Goal: Register for event/course

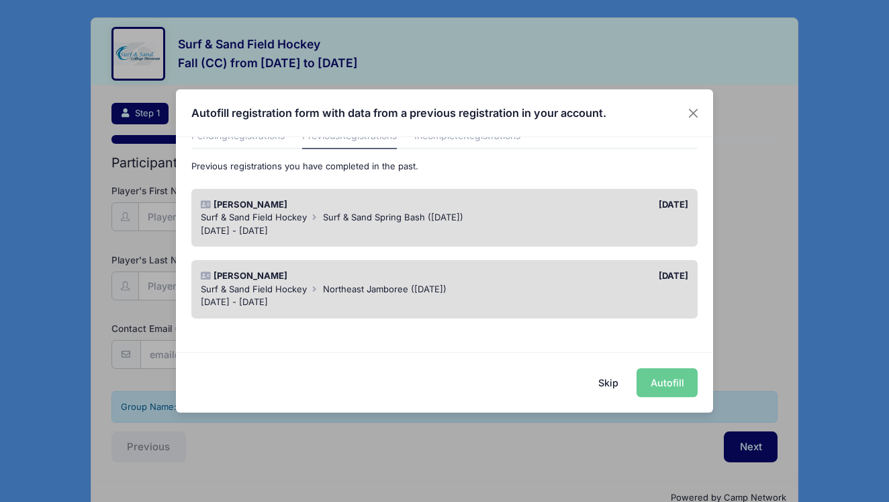
scroll to position [65, 0]
click at [614, 380] on button "Skip" at bounding box center [609, 382] width 48 height 29
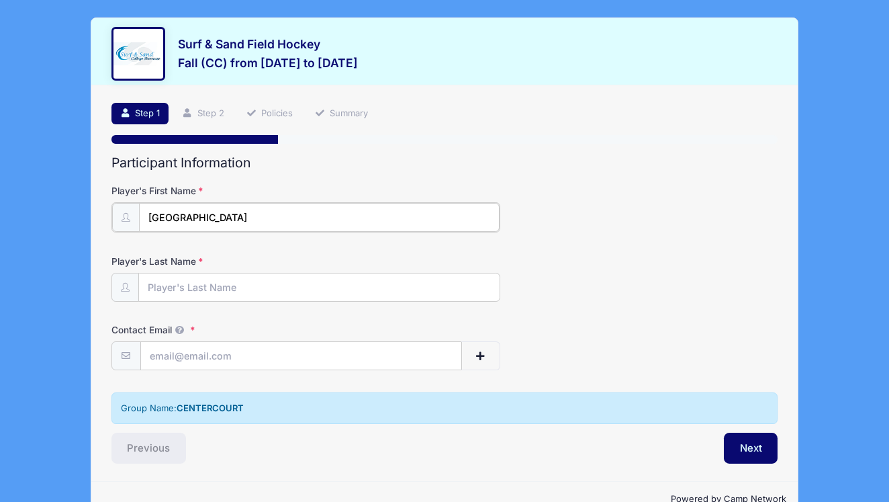
type input "[GEOGRAPHIC_DATA]"
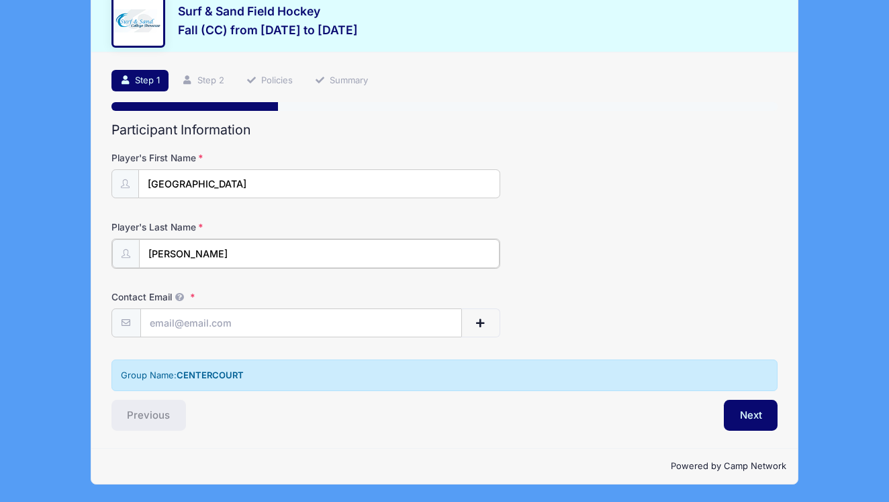
scroll to position [33, 0]
type input "[PERSON_NAME]"
type input "k"
type input "[EMAIL_ADDRESS][DOMAIN_NAME]"
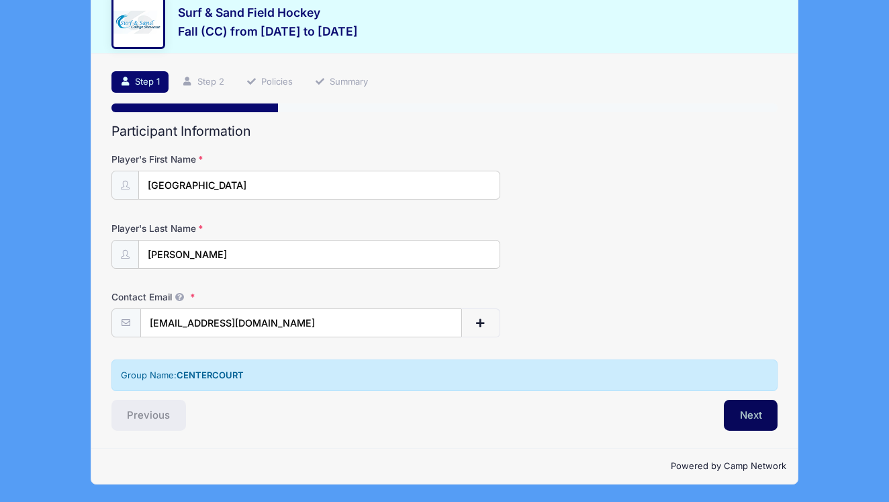
click at [749, 414] on button "Next" at bounding box center [751, 415] width 54 height 31
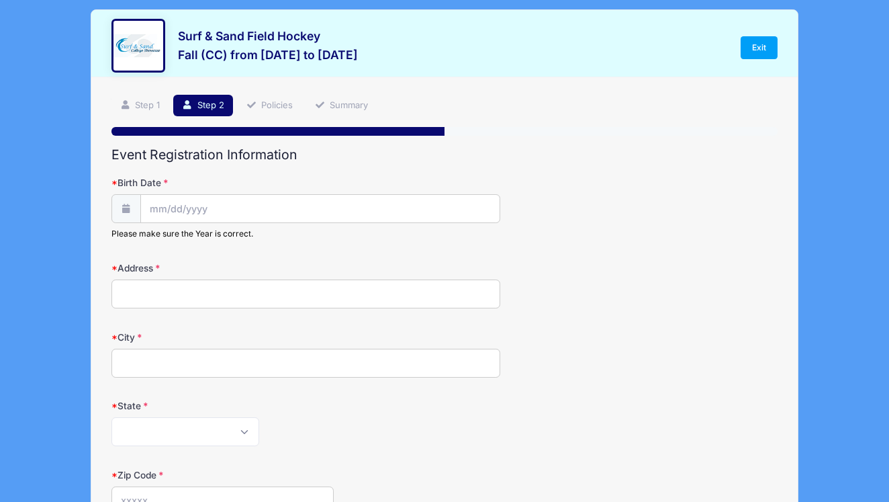
scroll to position [0, 0]
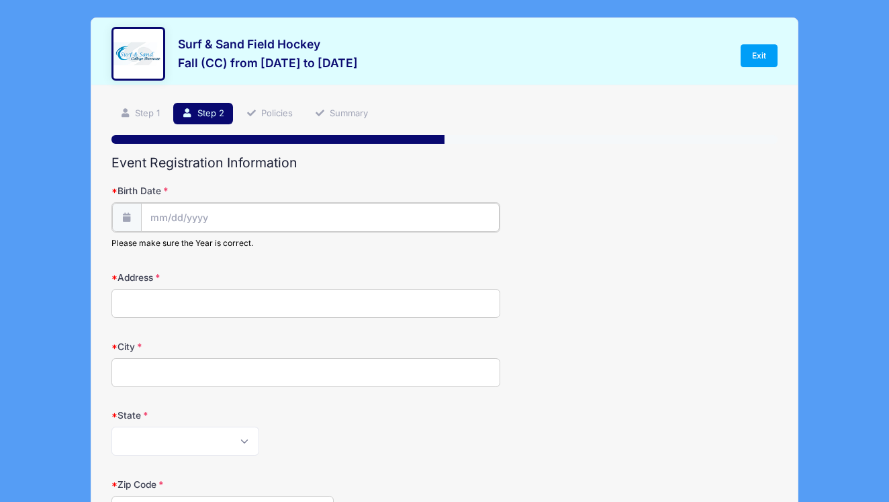
click at [247, 219] on input "Birth Date" at bounding box center [320, 217] width 359 height 29
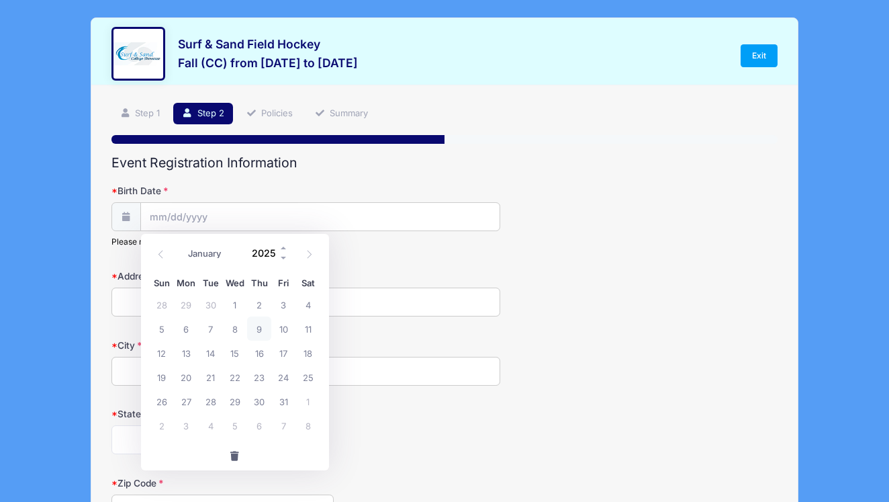
click at [270, 255] on input "2025" at bounding box center [267, 253] width 44 height 20
type input "2012"
select select "11"
click at [235, 373] on span "19" at bounding box center [235, 377] width 24 height 24
type input "[DATE]"
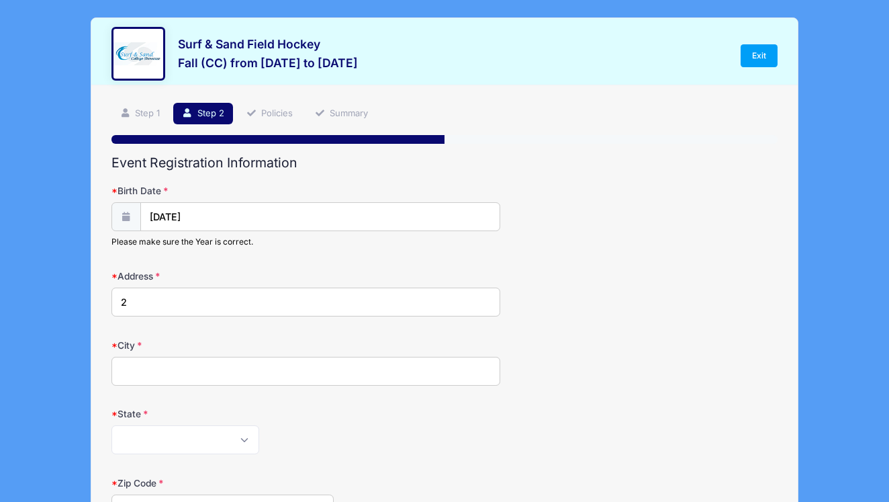
type input "[STREET_ADDRESS]"
type input "Morristown"
select select "NJ"
type input "07960"
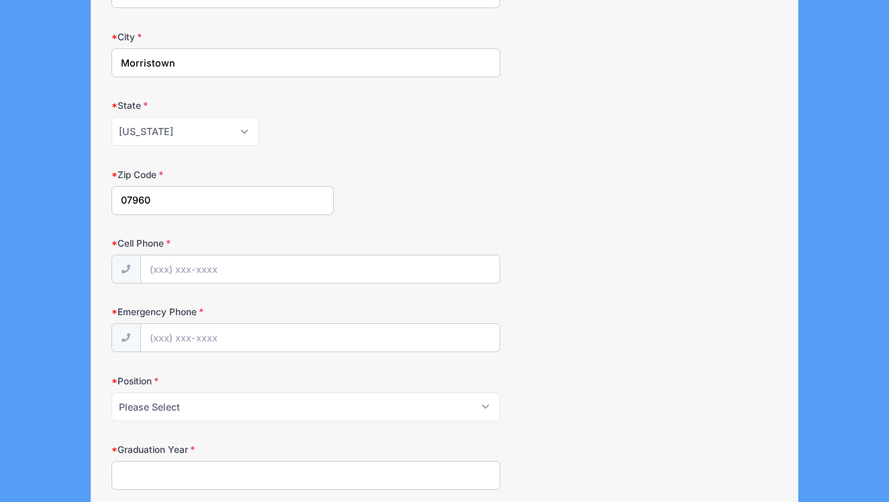
scroll to position [324, 0]
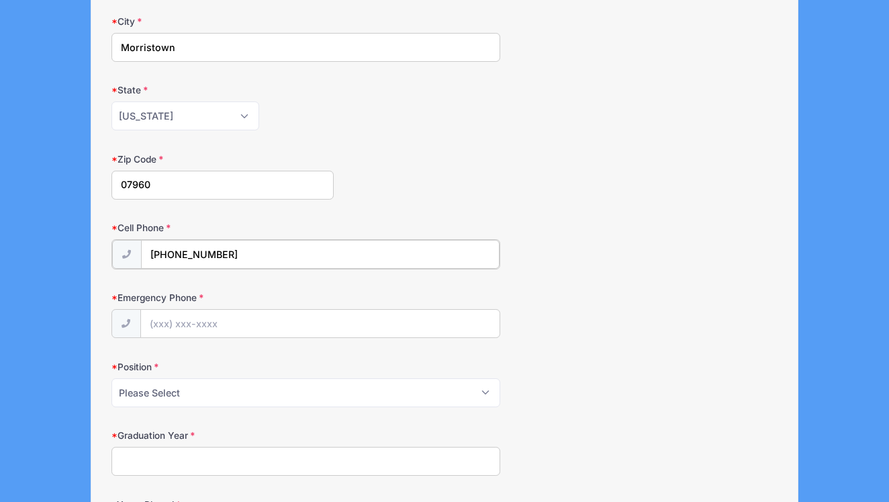
type input "[PHONE_NUMBER]"
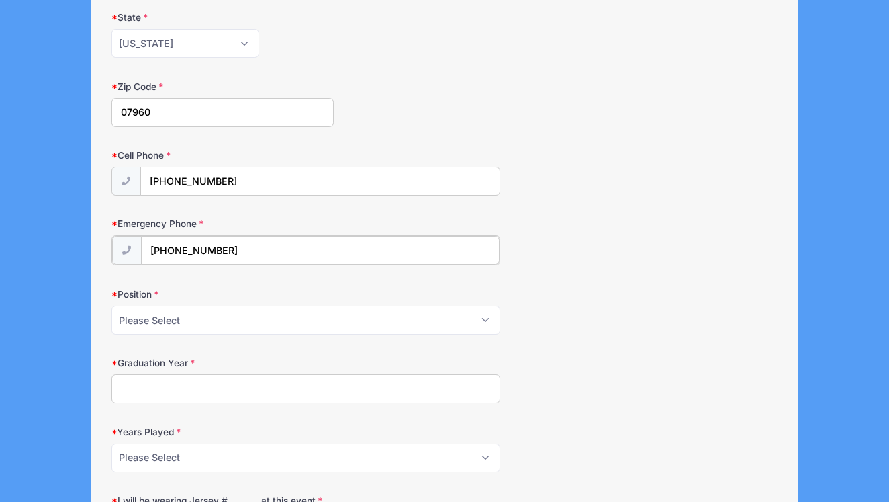
scroll to position [416, 0]
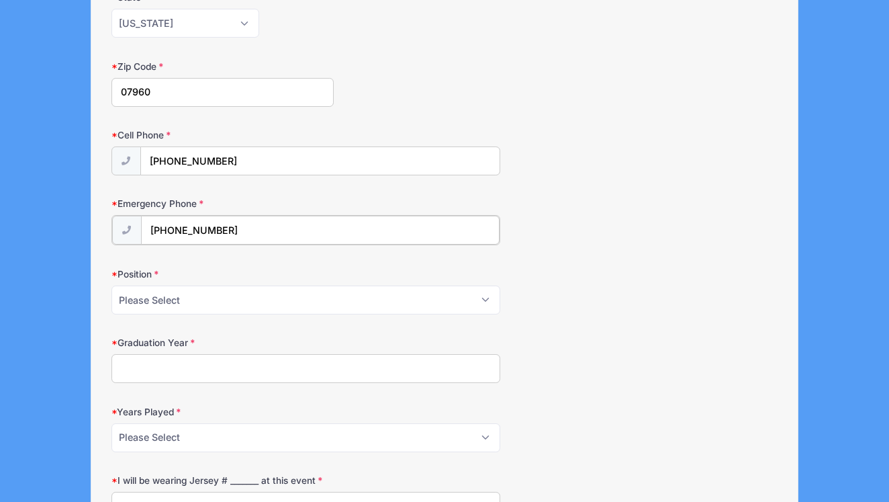
type input "[PHONE_NUMBER]"
select select "Fullback"
click at [160, 365] on input "Graduation Year" at bounding box center [306, 367] width 389 height 29
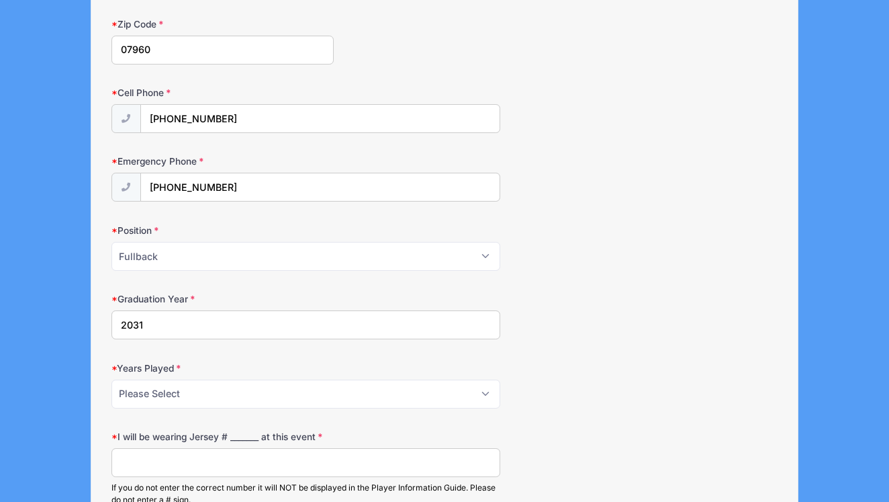
scroll to position [547, 0]
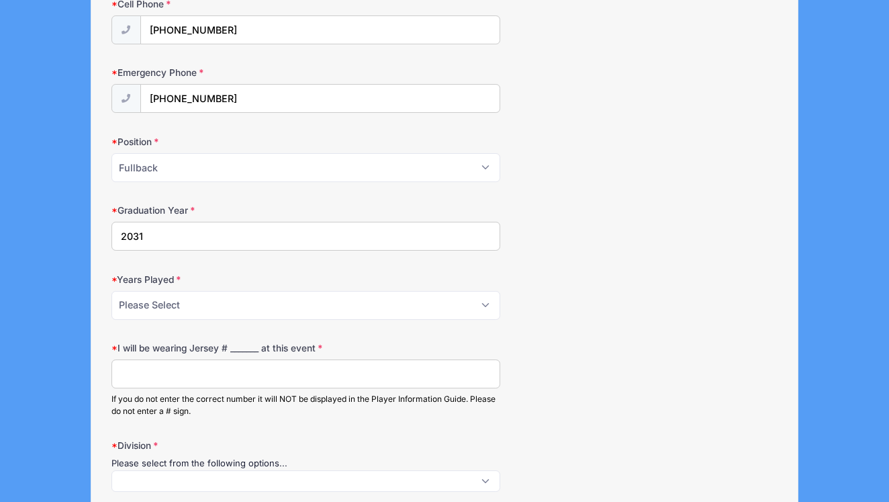
type input "2031"
select select "5"
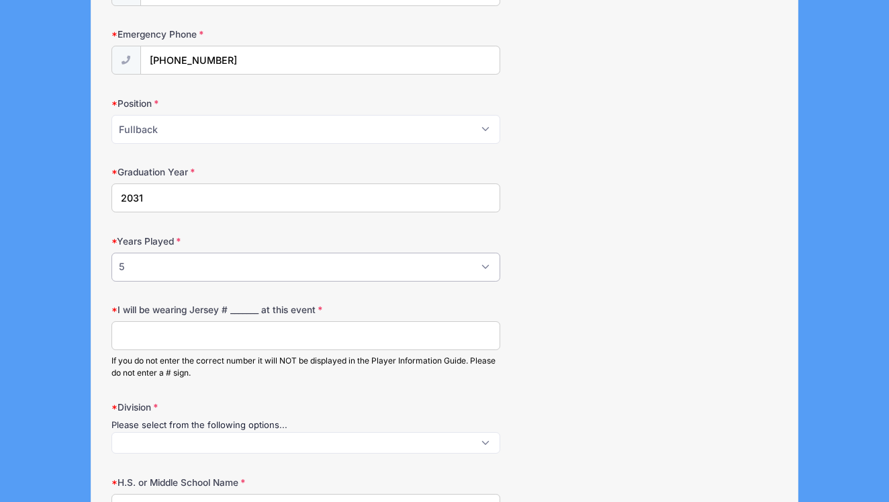
scroll to position [604, 0]
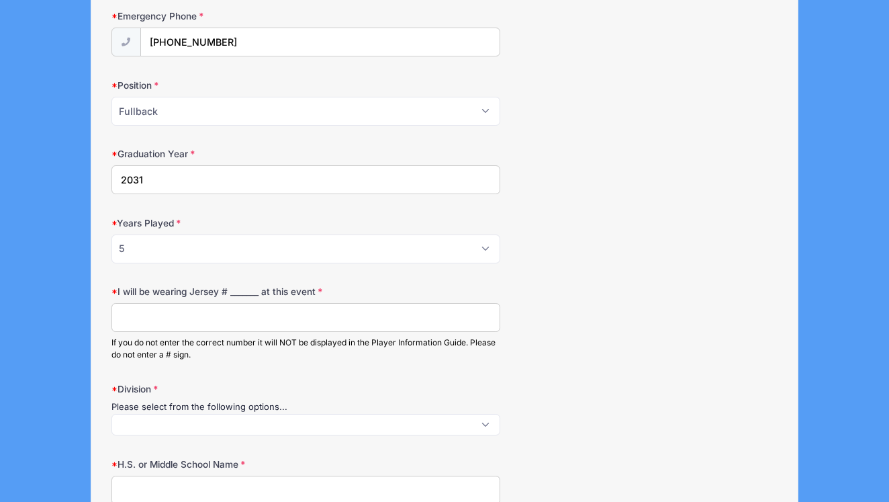
click at [171, 321] on input "I will be wearing Jersey # _______ at this event" at bounding box center [306, 317] width 389 height 29
type input "111"
select select "4"
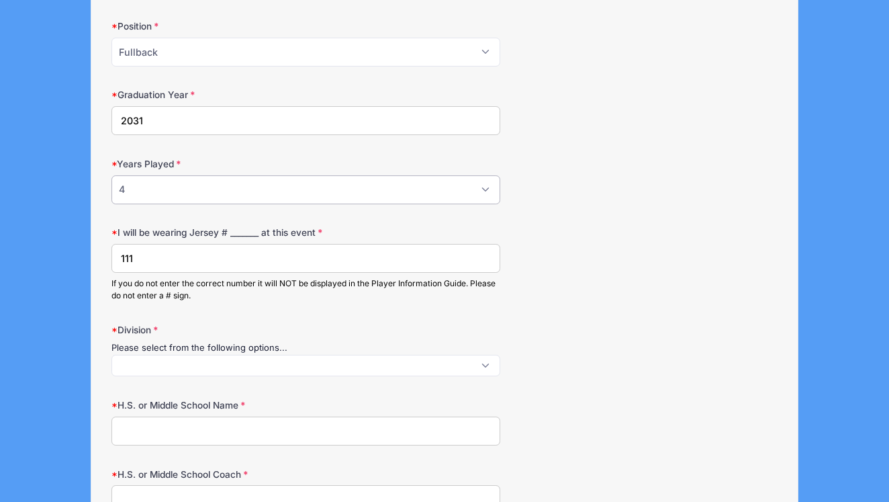
scroll to position [709, 0]
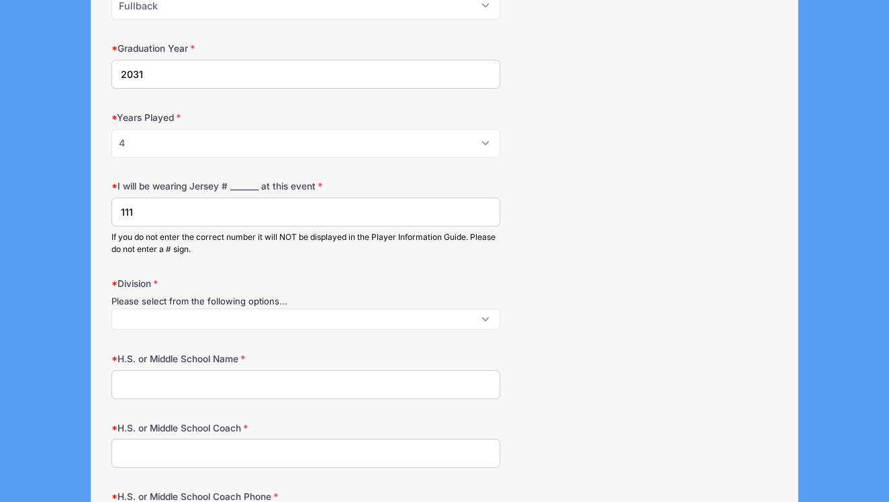
click at [163, 324] on span at bounding box center [306, 318] width 389 height 21
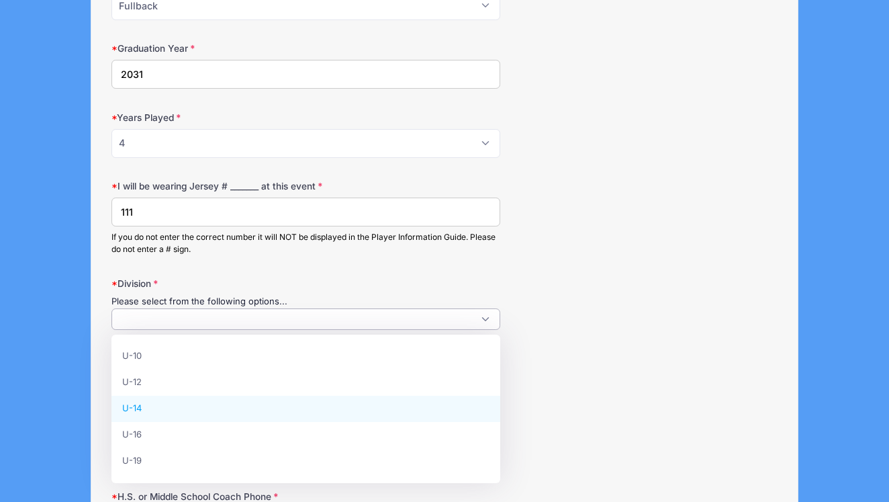
select select "U-14"
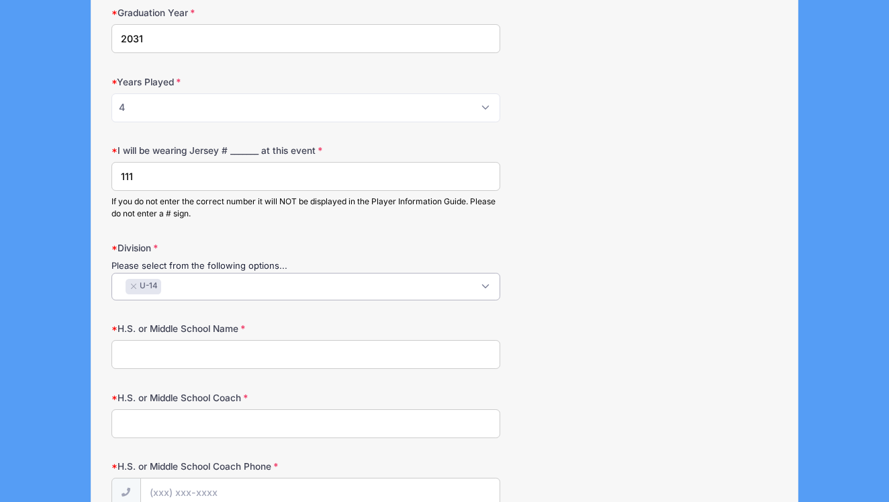
scroll to position [762, 0]
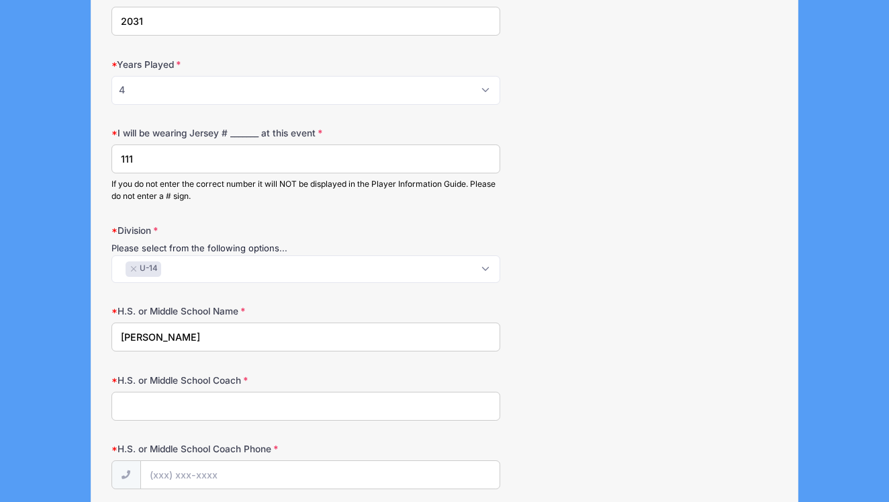
type input "[PERSON_NAME]"
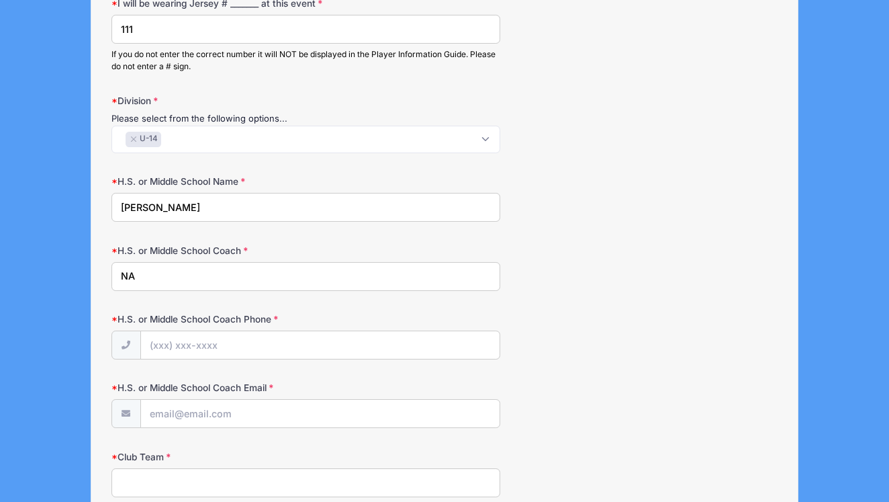
type input "NA"
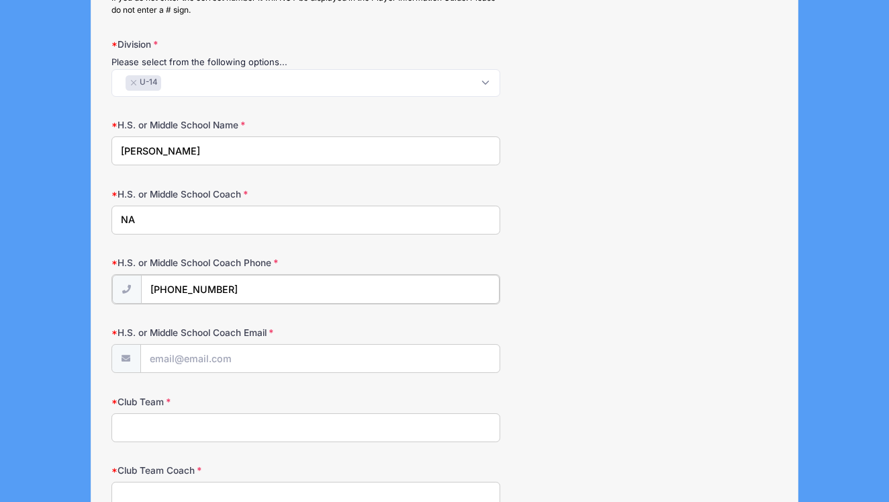
scroll to position [991, 0]
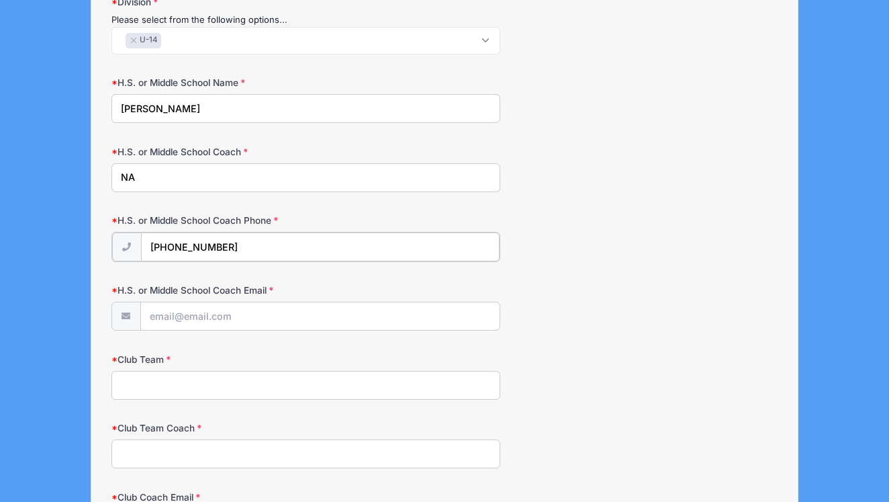
type input "[PHONE_NUMBER]"
type input "[EMAIL_ADDRESS][DOMAIN_NAME]"
click at [178, 392] on input "Club Team" at bounding box center [306, 383] width 389 height 29
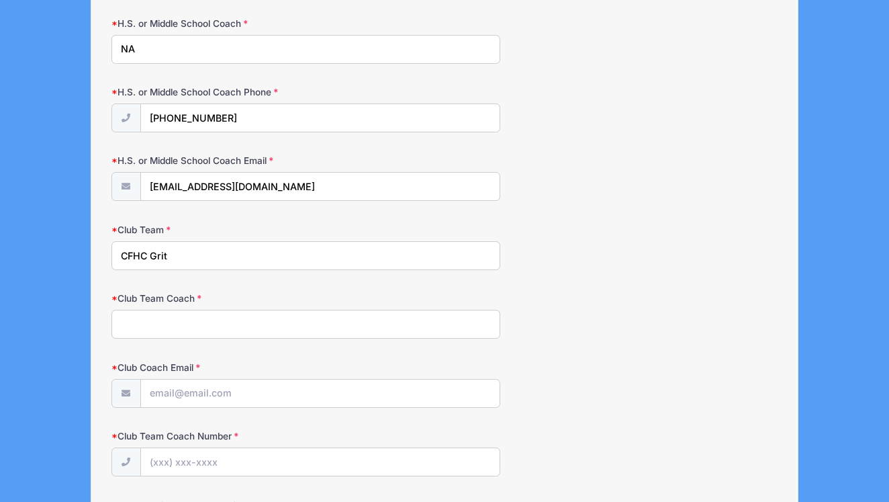
scroll to position [1160, 0]
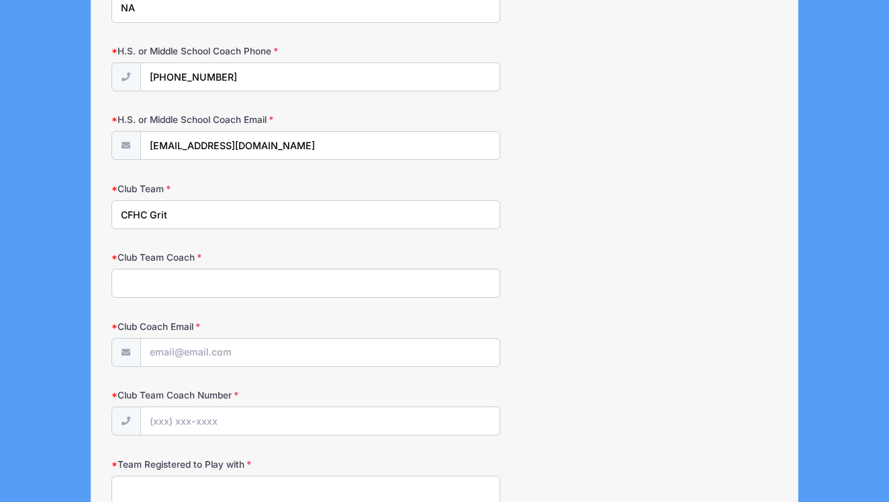
type input "CFHC Grit"
click at [191, 293] on input "Club Team Coach" at bounding box center [306, 283] width 389 height 29
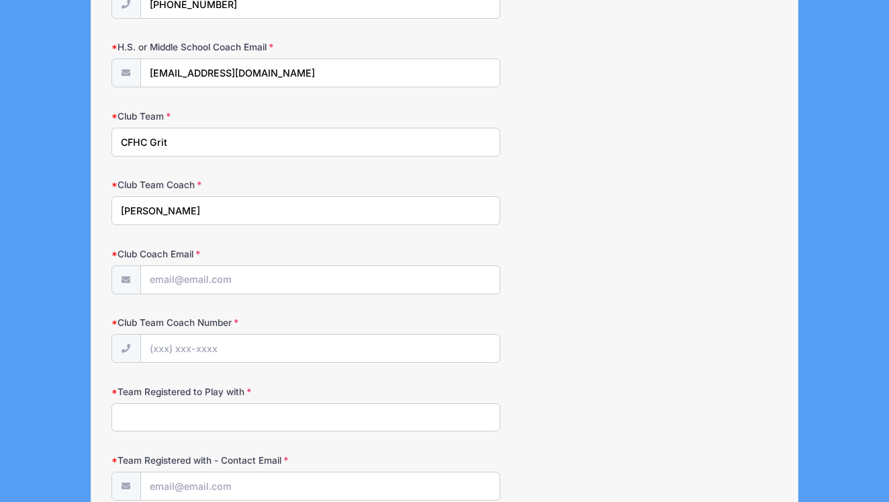
scroll to position [1296, 0]
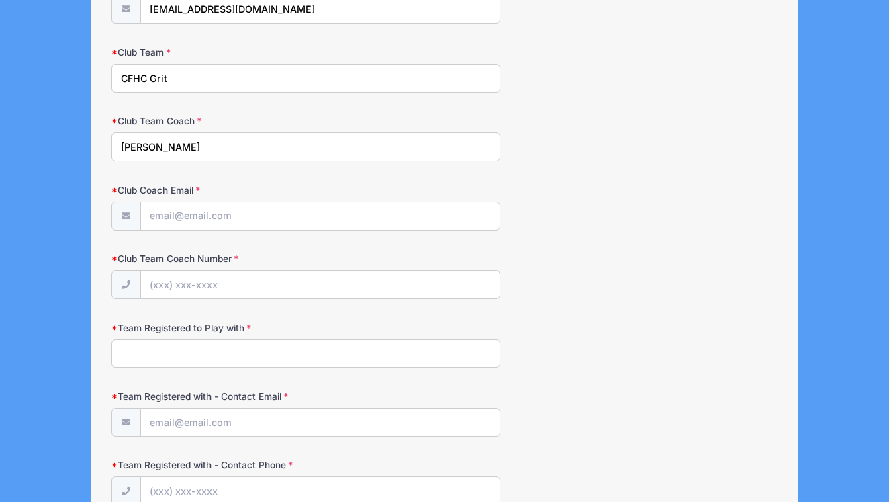
type input "[PERSON_NAME]"
paste input "[EMAIL_ADDRESS][DOMAIN_NAME]"
type input "[EMAIL_ADDRESS][DOMAIN_NAME]"
click at [319, 299] on input "Club Team Coach Number" at bounding box center [320, 285] width 359 height 29
paste input "[PHONE_NUMBER]"
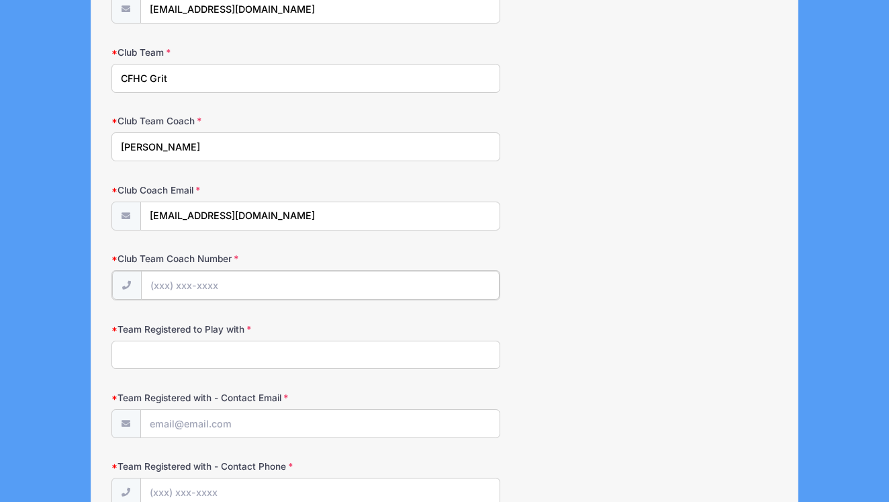
type input "[PHONE_NUMBER]"
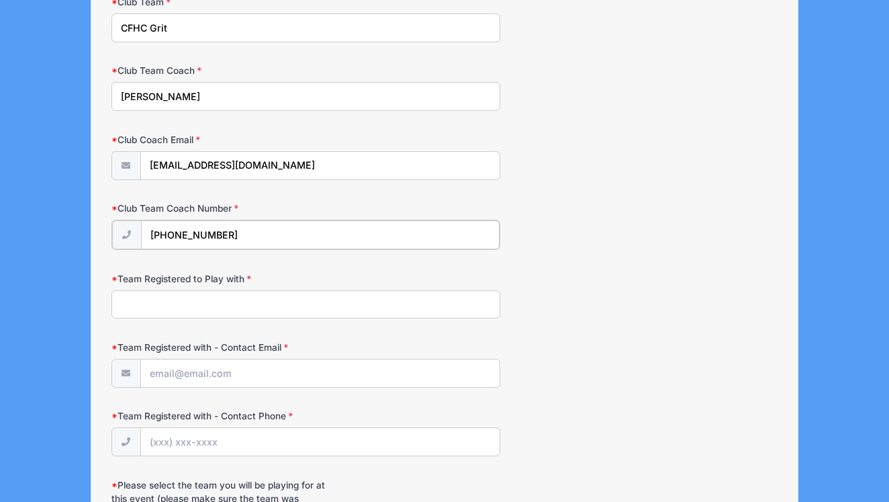
scroll to position [1352, 0]
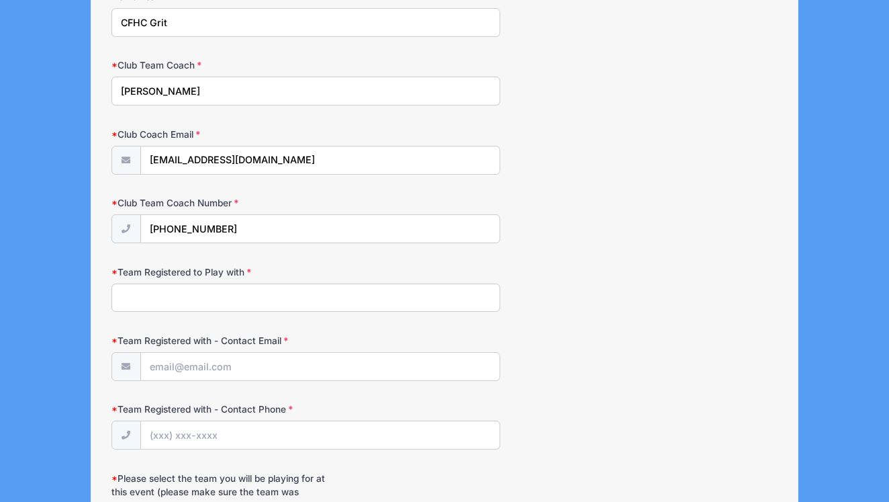
click at [261, 308] on input "Team Registered to Play with" at bounding box center [306, 297] width 389 height 29
type input "CFHC Grit"
drag, startPoint x: 296, startPoint y: 169, endPoint x: 91, endPoint y: 169, distance: 204.9
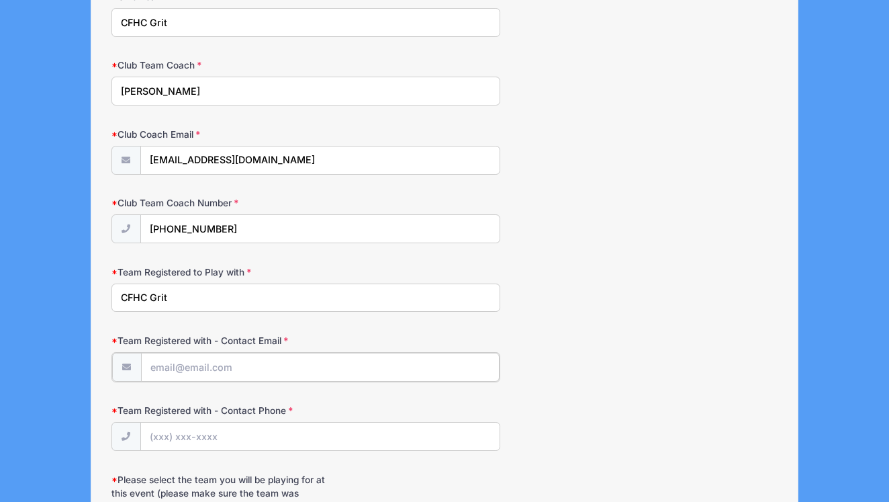
paste input "[EMAIL_ADDRESS][DOMAIN_NAME]"
type input "[EMAIL_ADDRESS][DOMAIN_NAME]"
drag, startPoint x: 236, startPoint y: 237, endPoint x: 103, endPoint y: 234, distance: 133.0
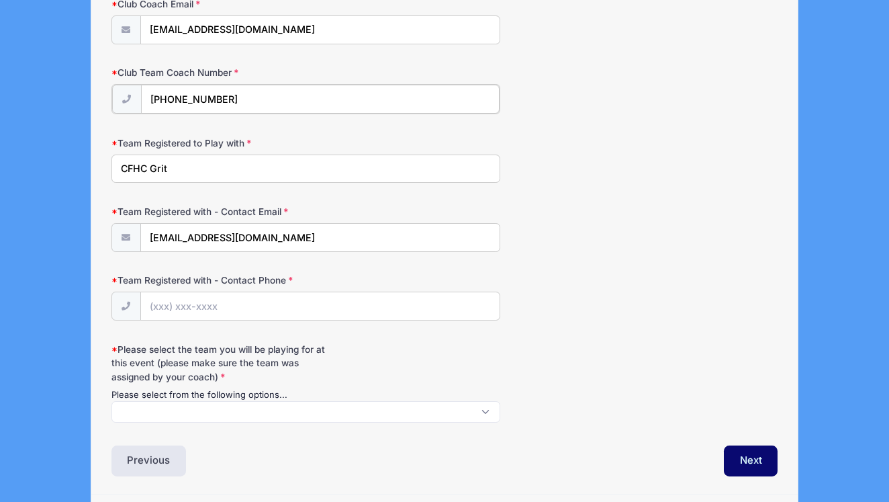
scroll to position [1488, 0]
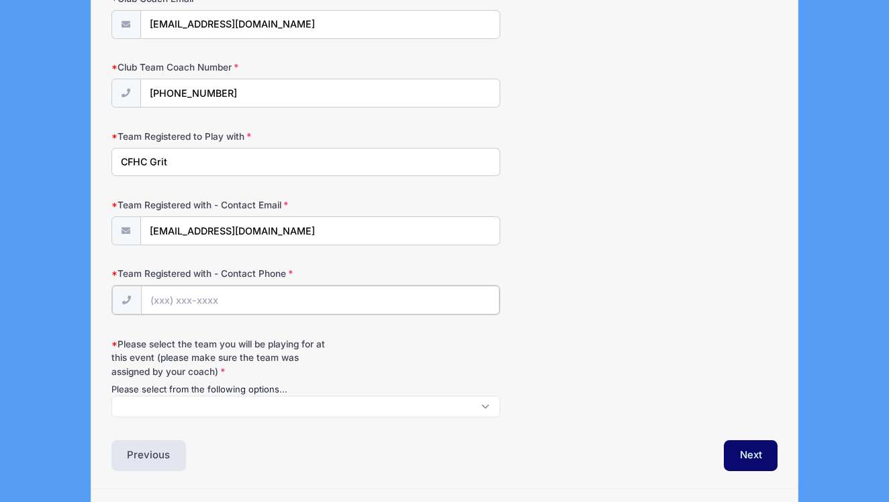
paste input "[PHONE_NUMBER]"
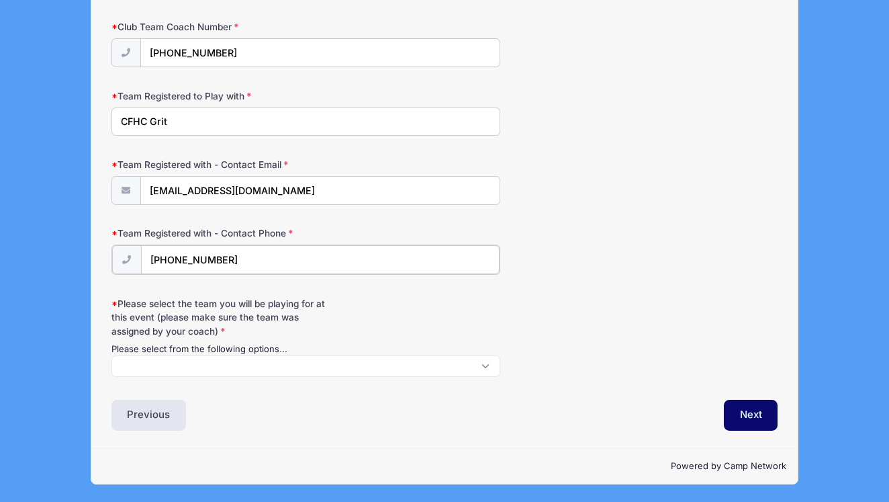
type input "[PHONE_NUMBER]"
click at [179, 365] on span at bounding box center [306, 365] width 389 height 21
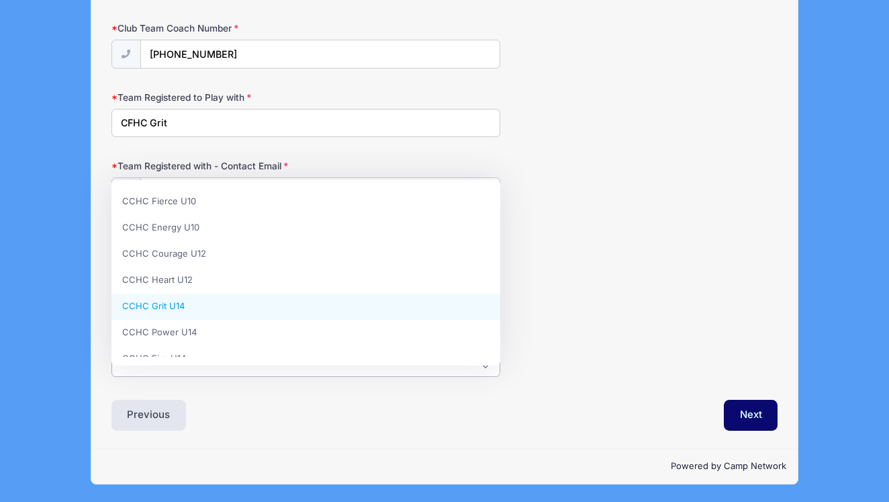
select select "CCHC Grit U14"
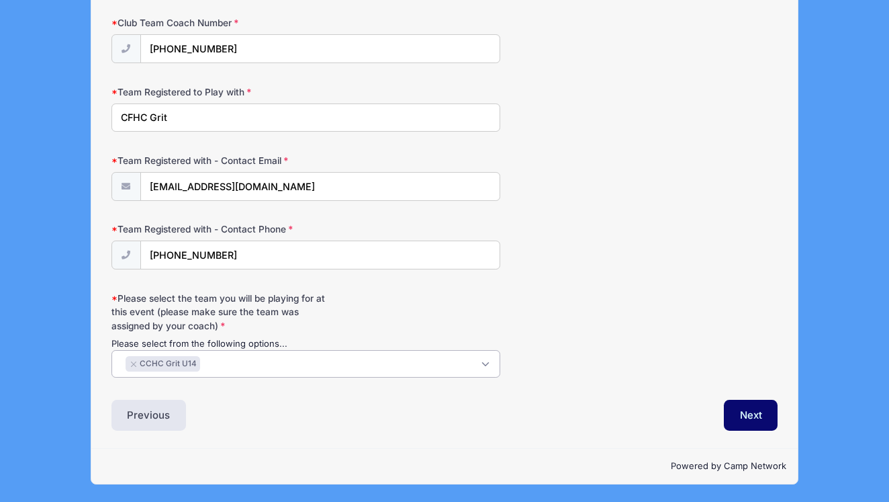
scroll to position [48, 0]
click at [203, 377] on span "× CCHC Grit U14" at bounding box center [306, 364] width 389 height 28
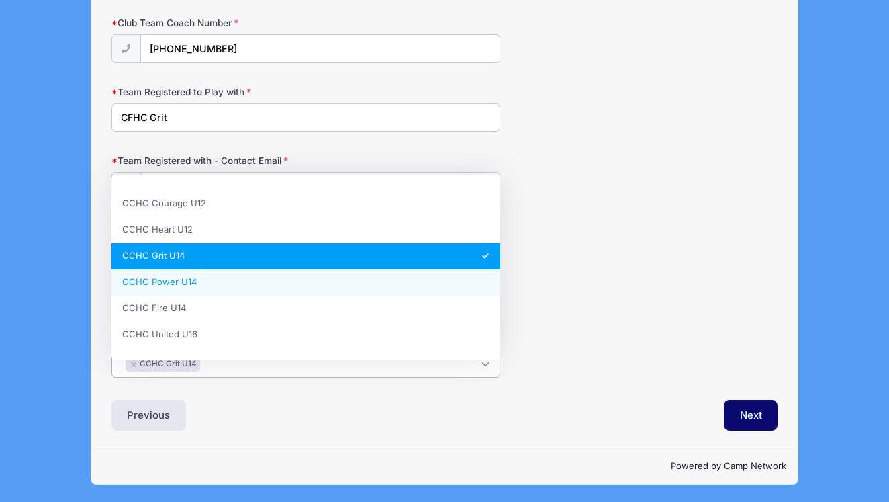
scroll to position [65, 0]
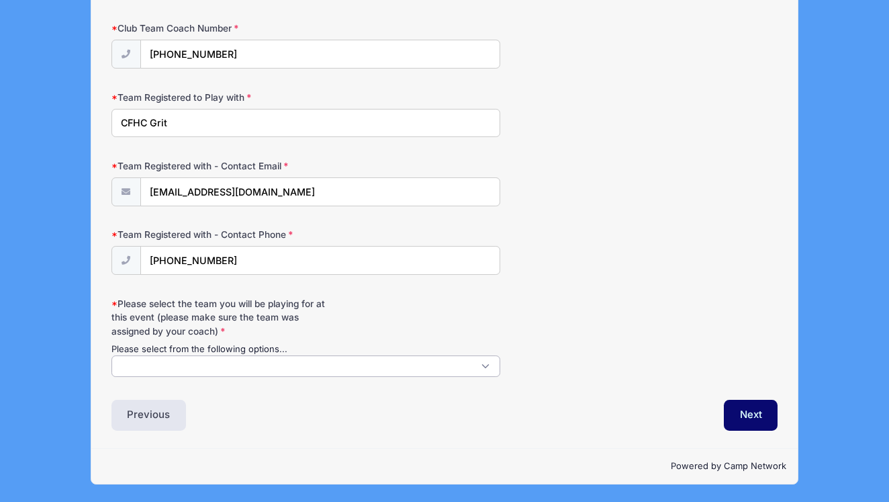
click at [268, 361] on span at bounding box center [306, 365] width 389 height 21
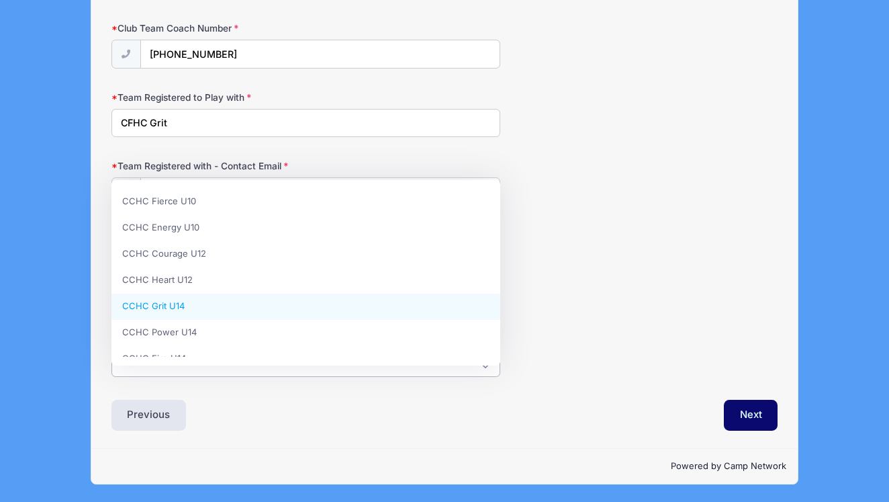
select select "CCHC Grit U14"
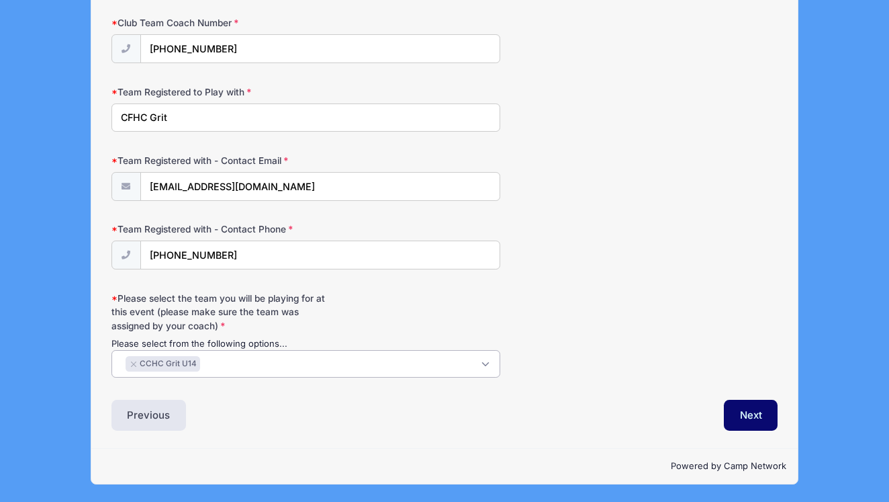
scroll to position [1541, 0]
click at [461, 371] on span "× CCHC Grit U14" at bounding box center [306, 364] width 389 height 28
click at [471, 406] on div "Next" at bounding box center [615, 415] width 340 height 31
click at [736, 406] on button "Next" at bounding box center [751, 415] width 54 height 31
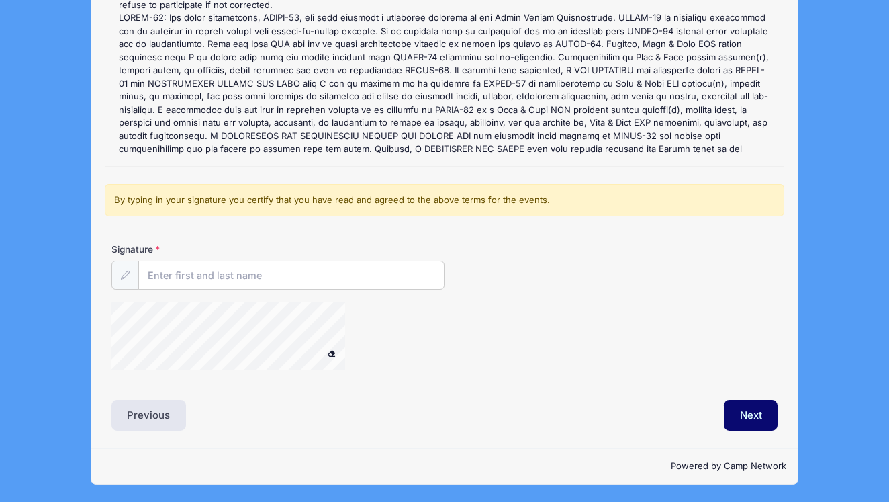
scroll to position [223, 0]
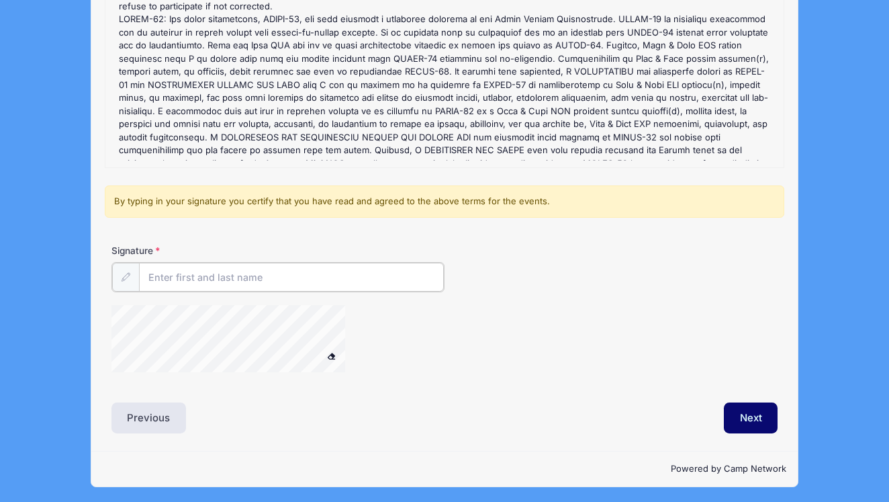
click at [294, 282] on input "Signature" at bounding box center [291, 277] width 305 height 29
click at [337, 373] on div at bounding box center [246, 340] width 269 height 71
type input "[PERSON_NAME]"
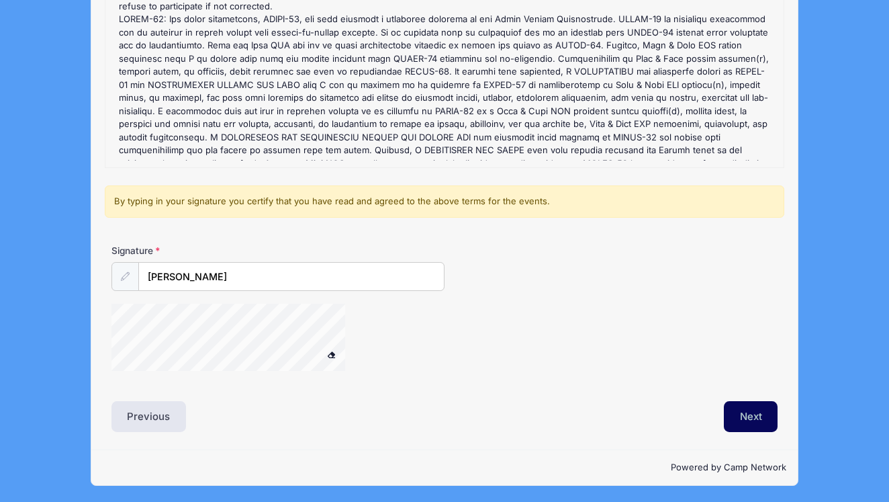
click at [754, 424] on button "Next" at bounding box center [751, 416] width 54 height 31
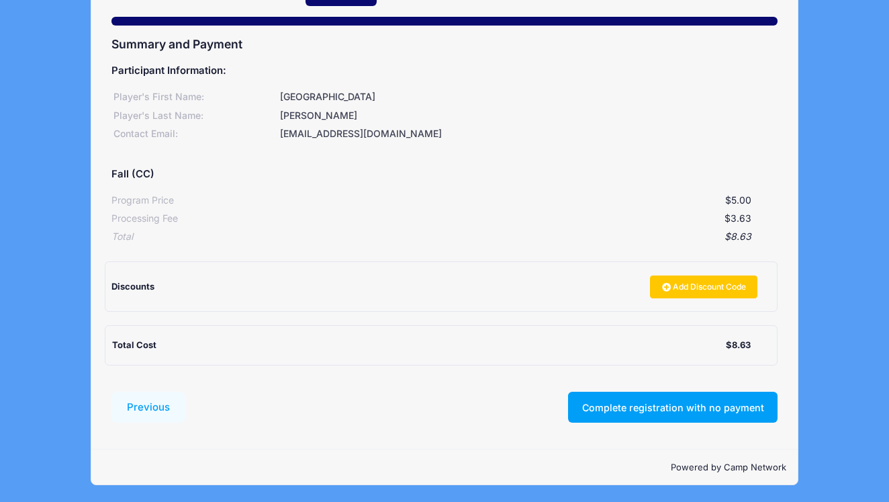
scroll to position [118, 0]
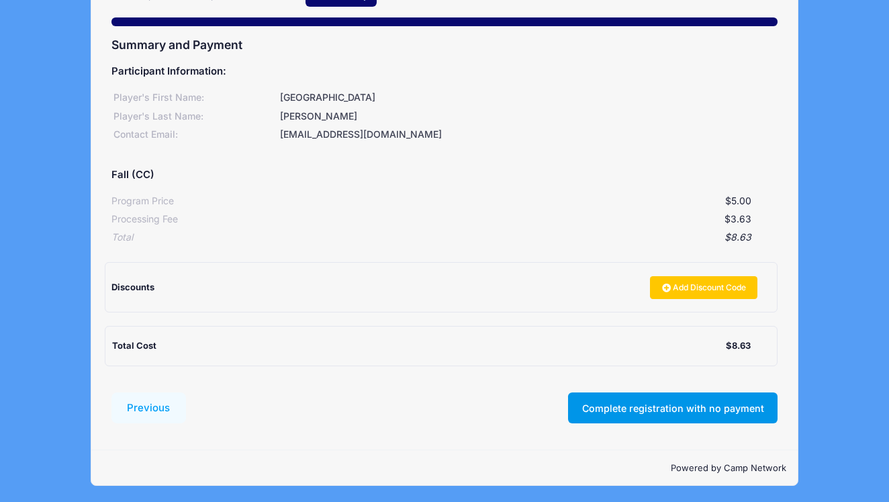
click at [664, 404] on button "Complete registration with no payment" at bounding box center [673, 407] width 210 height 31
